Goal: Task Accomplishment & Management: Manage account settings

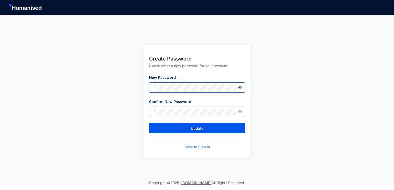
click at [241, 87] on icon "eye-invisible" at bounding box center [240, 87] width 4 height 3
click at [241, 87] on icon "eye" at bounding box center [240, 88] width 4 height 4
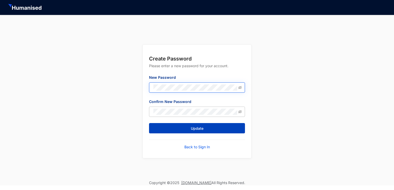
click at [203, 130] on span "Update" at bounding box center [197, 128] width 13 height 5
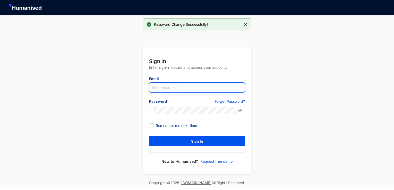
click at [176, 89] on input "text" at bounding box center [197, 87] width 96 height 10
click at [177, 86] on input "kganeshan" at bounding box center [197, 87] width 96 height 10
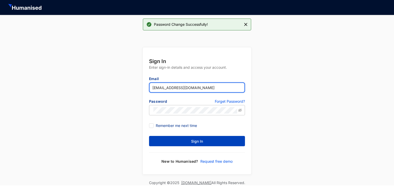
type input "[EMAIL_ADDRESS][DOMAIN_NAME]"
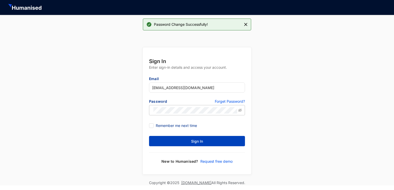
click at [203, 141] on button "Sign In" at bounding box center [197, 141] width 96 height 10
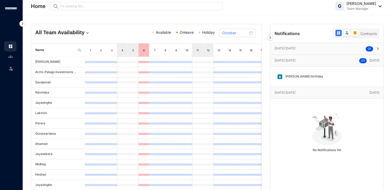
click at [383, 6] on header "Home Preview G [PERSON_NAME] Team Manager" at bounding box center [208, 7] width 370 height 15
click at [380, 6] on img at bounding box center [379, 6] width 6 height 2
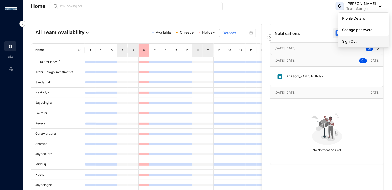
click at [350, 40] on link "Sign Out" at bounding box center [364, 41] width 43 height 5
